Goal: Task Accomplishment & Management: Manage account settings

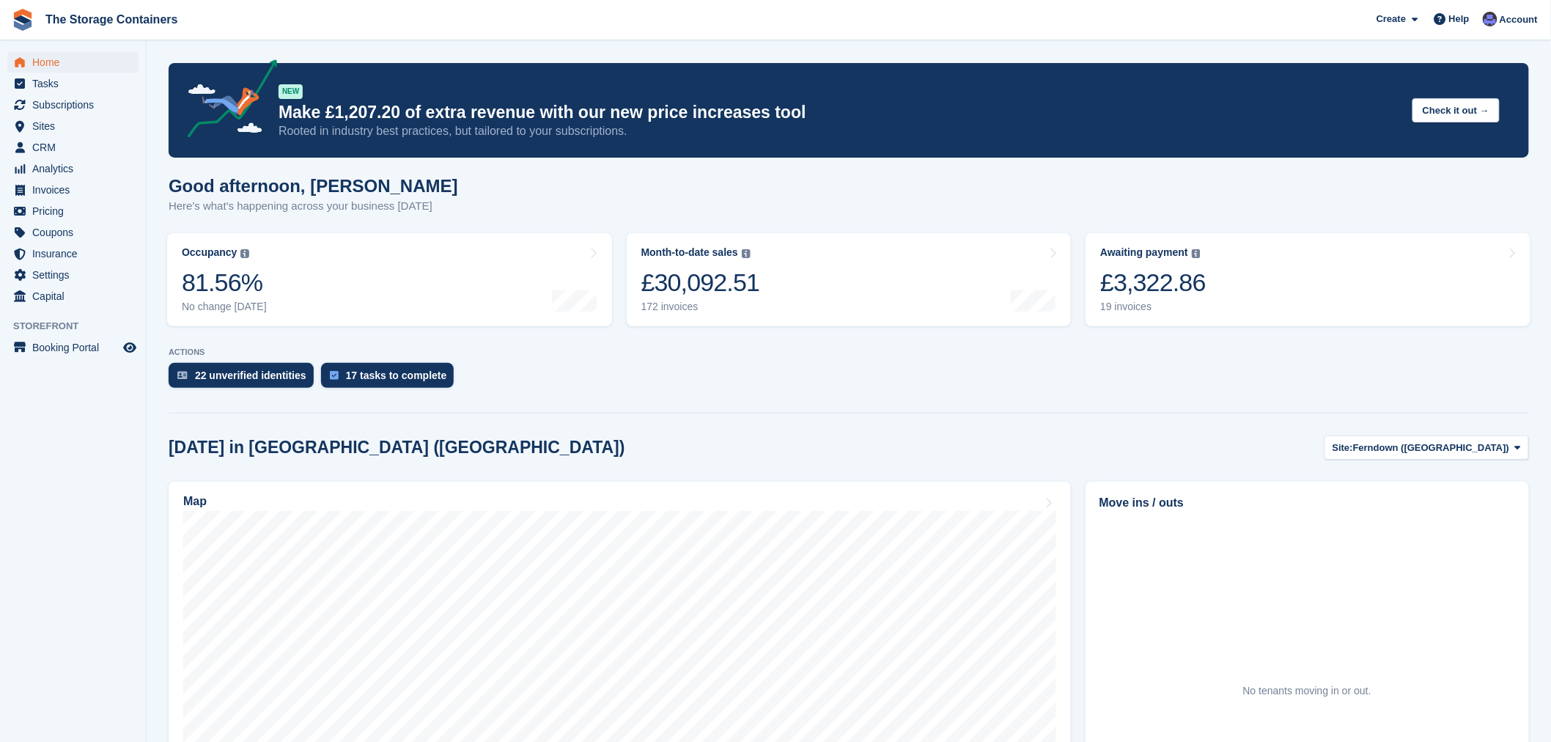
click at [652, 385] on div "22 unverified identities 17 tasks to complete" at bounding box center [849, 379] width 1361 height 32
click at [786, 199] on div "Good afternoon, Dan Here's what's happening across your business today" at bounding box center [849, 204] width 1361 height 56
click at [736, 372] on div "22 unverified identities 17 tasks to complete" at bounding box center [849, 379] width 1361 height 32
click at [66, 65] on span "Home" at bounding box center [76, 62] width 88 height 21
click at [59, 185] on span "Invoices" at bounding box center [76, 190] width 88 height 21
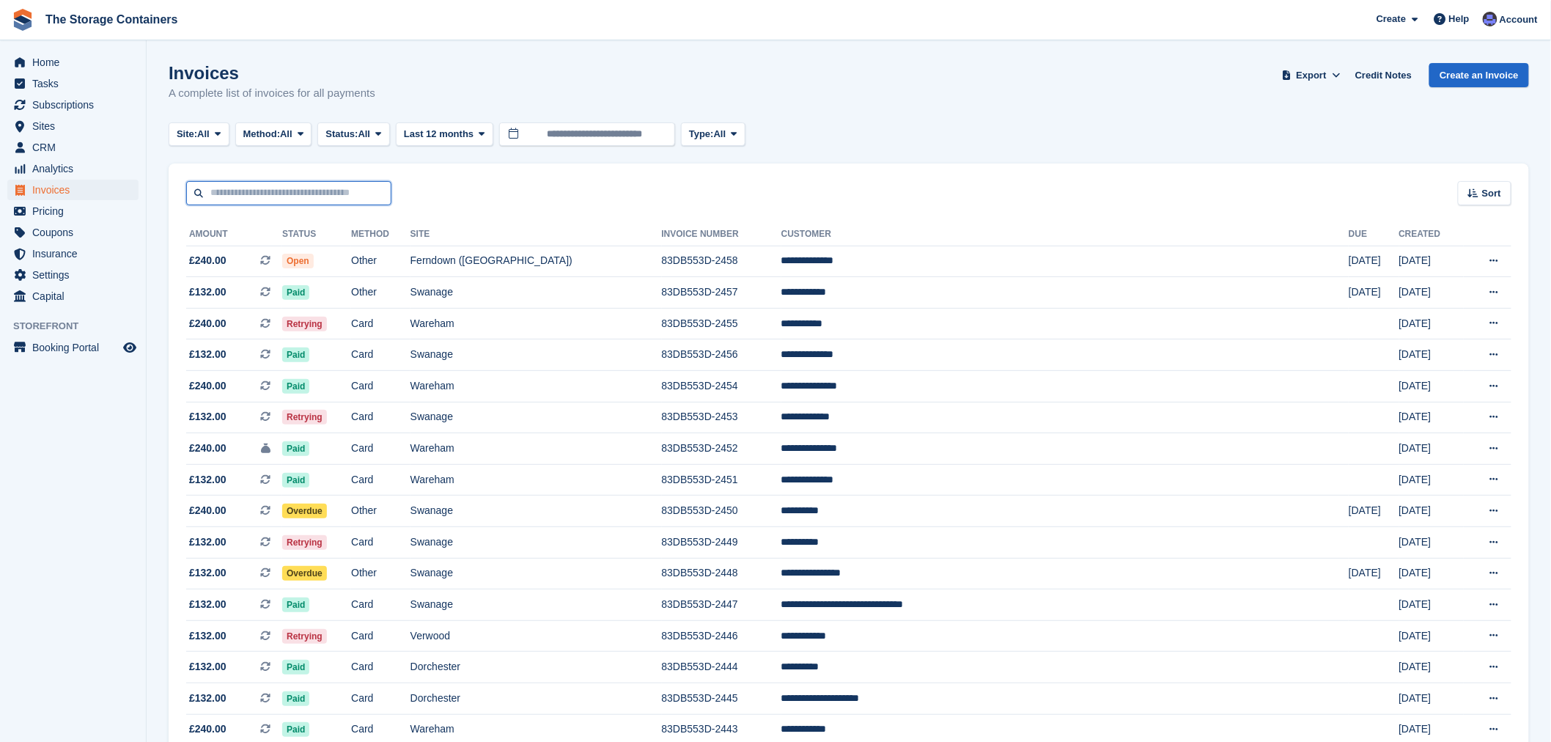
click at [266, 189] on input "text" at bounding box center [288, 193] width 205 height 24
type input "******"
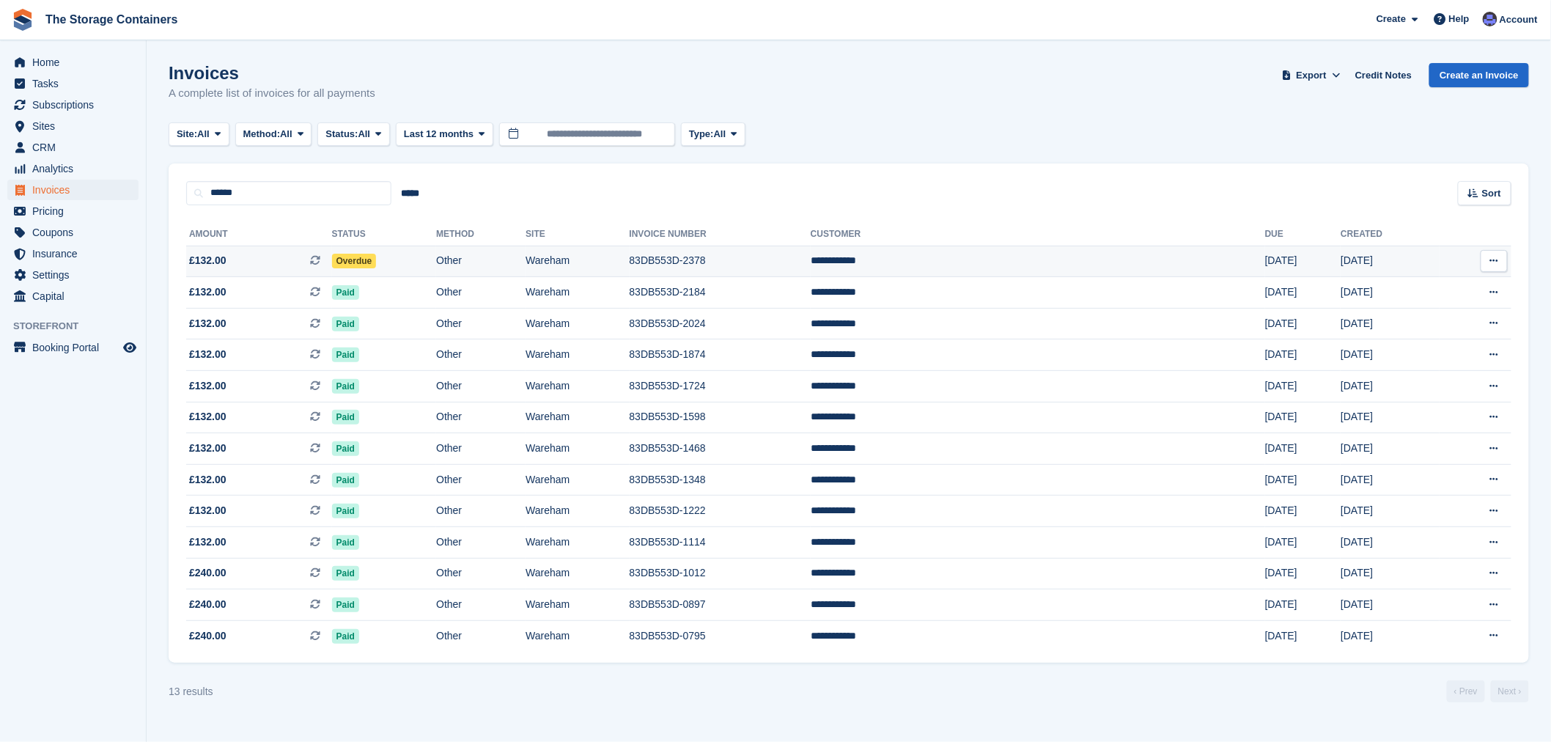
click at [437, 257] on td "Overdue" at bounding box center [384, 262] width 105 height 32
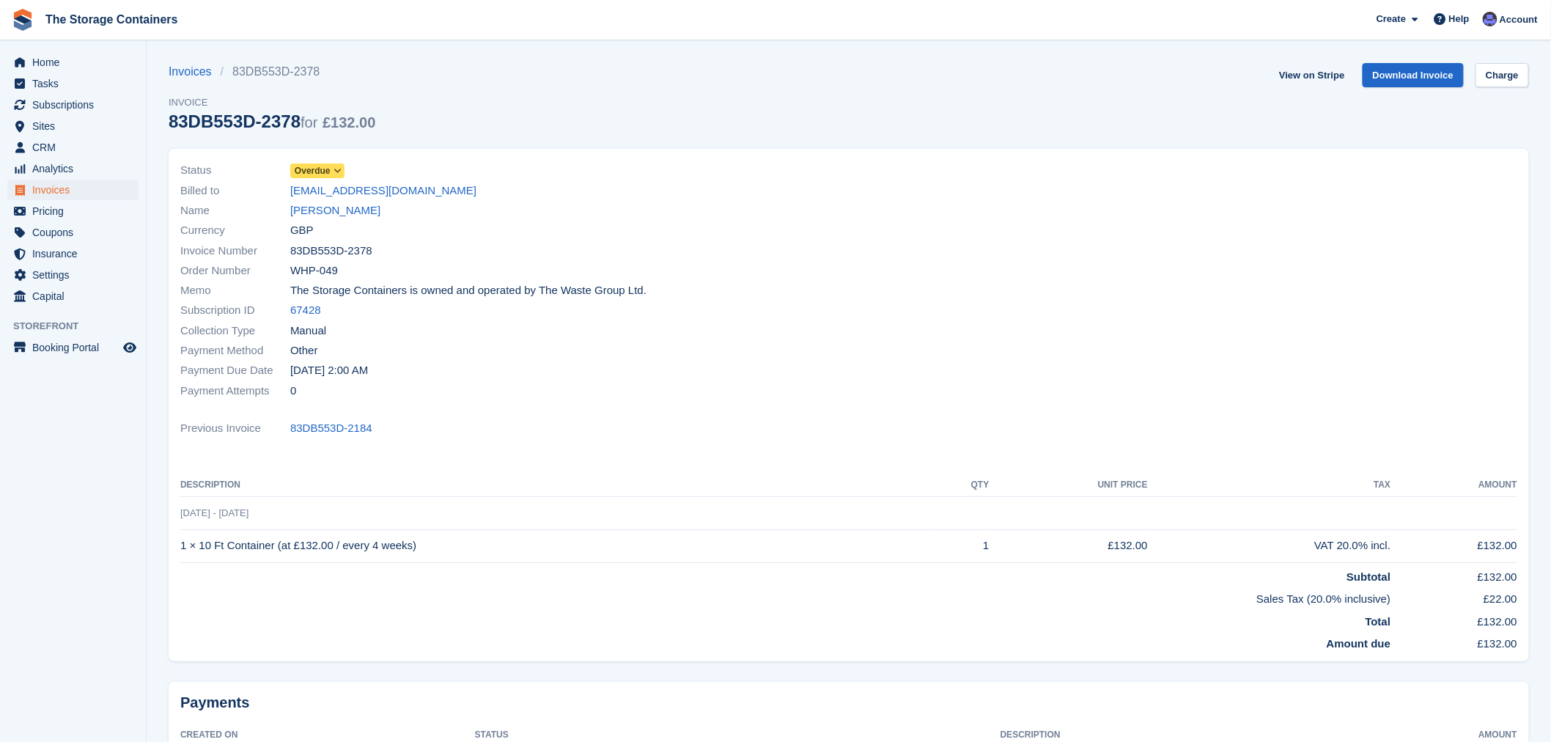
click at [319, 166] on span "Overdue" at bounding box center [313, 170] width 36 height 13
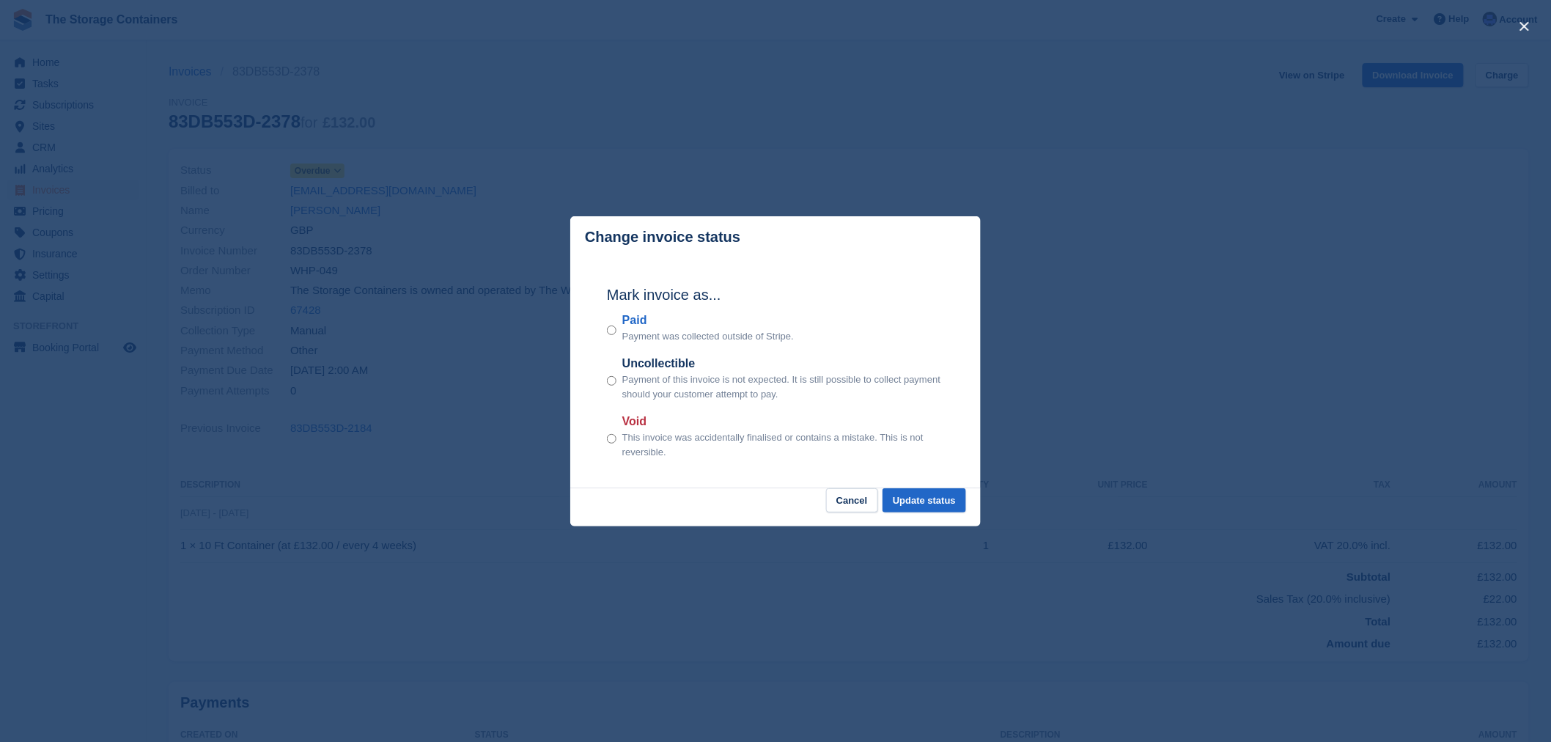
click at [603, 326] on div "Mark invoice as... Paid Payment was collected outside of Stripe. Uncollectible …" at bounding box center [775, 373] width 367 height 231
click at [921, 500] on button "Update status" at bounding box center [925, 500] width 84 height 24
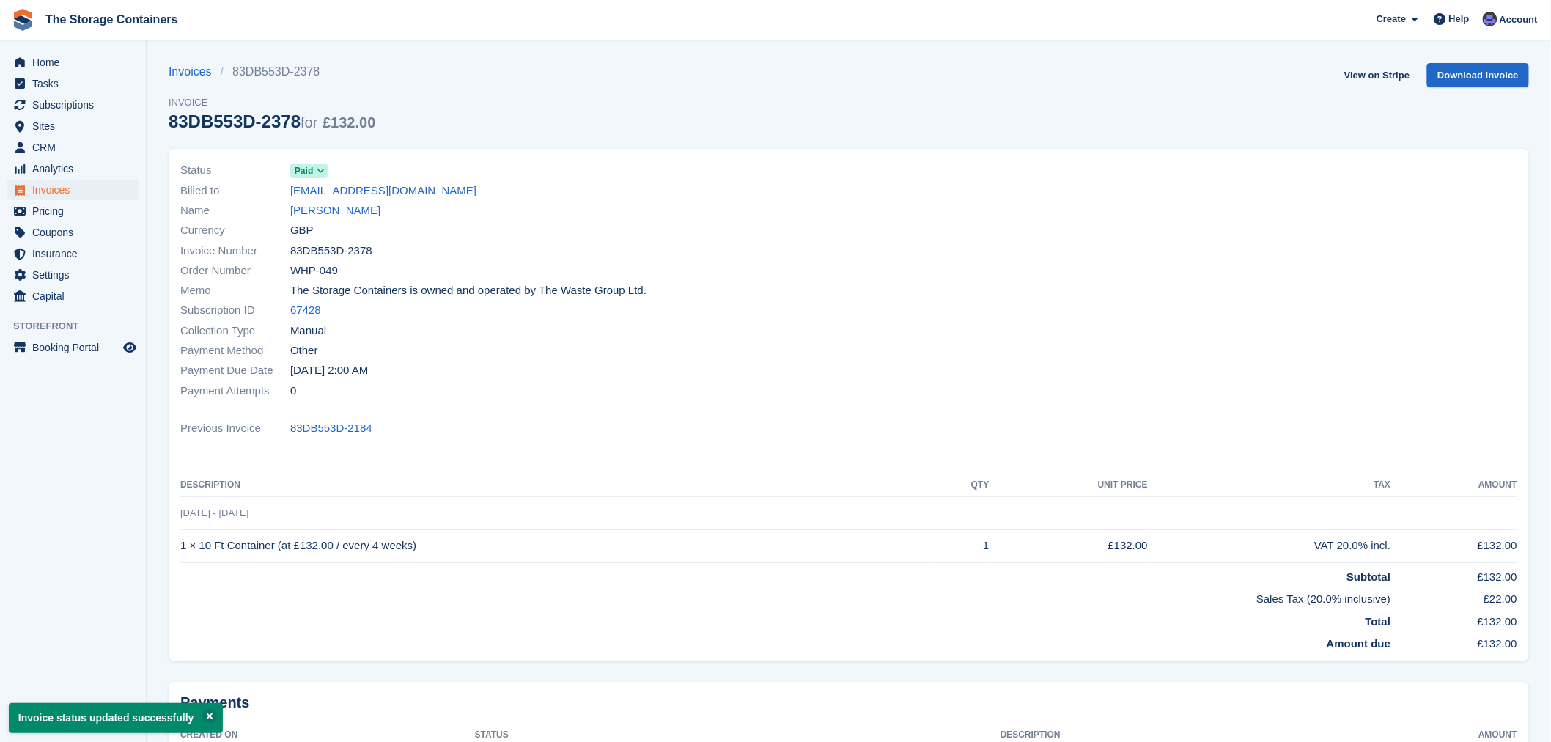
click at [834, 361] on div "Payment Due Date 17 Sep, 2:00 AM" at bounding box center [510, 371] width 660 height 20
click at [76, 59] on span "Home" at bounding box center [76, 62] width 88 height 21
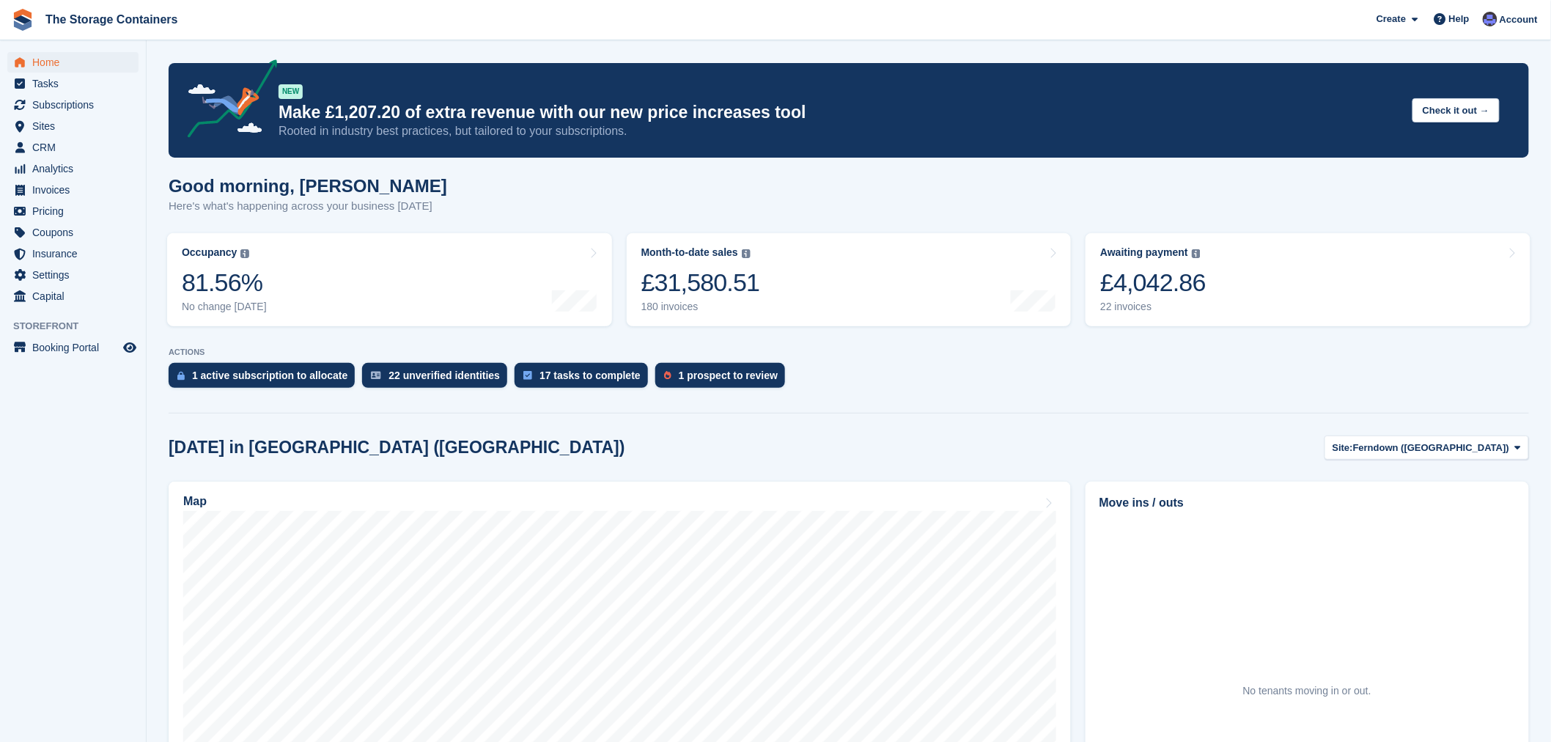
click at [964, 431] on section "NEW Make £1,207.20 of extra revenue with our new price increases tool Rooted in…" at bounding box center [849, 561] width 1405 height 1122
click at [938, 378] on div "1 active subscription to allocate 22 unverified identities 17 tasks to complete…" at bounding box center [849, 379] width 1361 height 32
click at [935, 443] on div "[DATE] in [GEOGRAPHIC_DATA] ([GEOGRAPHIC_DATA]) Site: [GEOGRAPHIC_DATA] ([GEOGR…" at bounding box center [849, 447] width 1361 height 24
click at [927, 356] on p "ACTIONS" at bounding box center [849, 353] width 1361 height 10
click at [934, 430] on section "NEW Make £1,207.20 of extra revenue with our new price increases tool Rooted in…" at bounding box center [849, 561] width 1405 height 1122
